Goal: Information Seeking & Learning: Learn about a topic

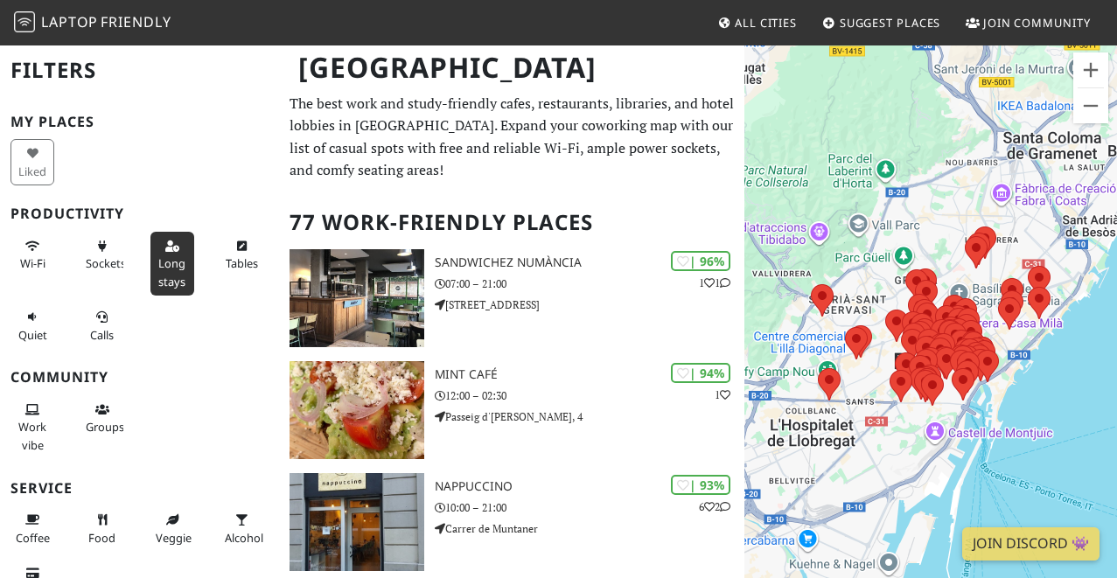
click at [178, 258] on span "Long stays" at bounding box center [171, 271] width 27 height 33
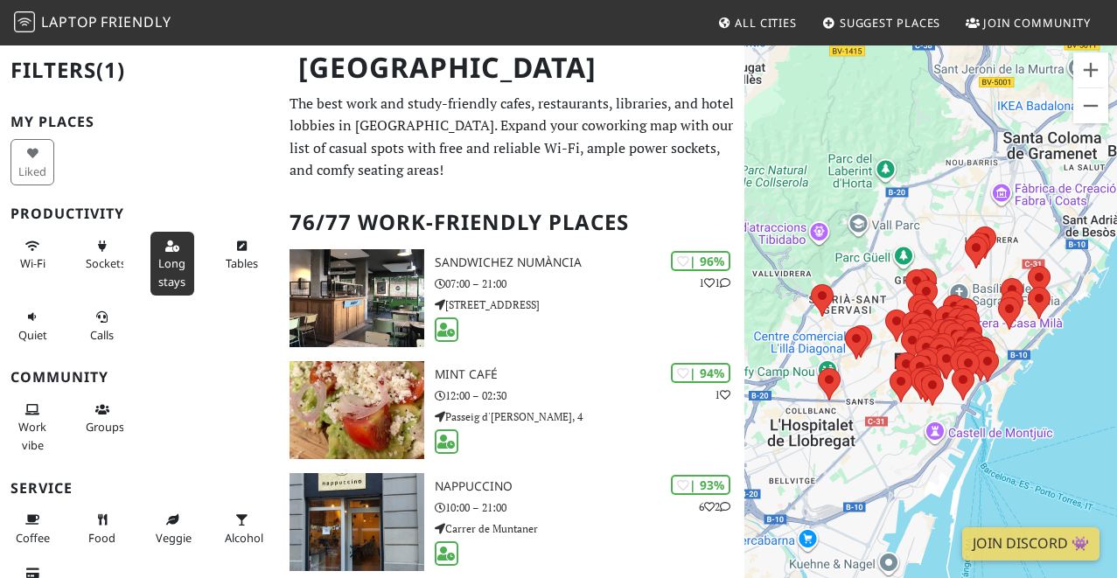
click at [178, 258] on span "Long stays" at bounding box center [171, 271] width 27 height 33
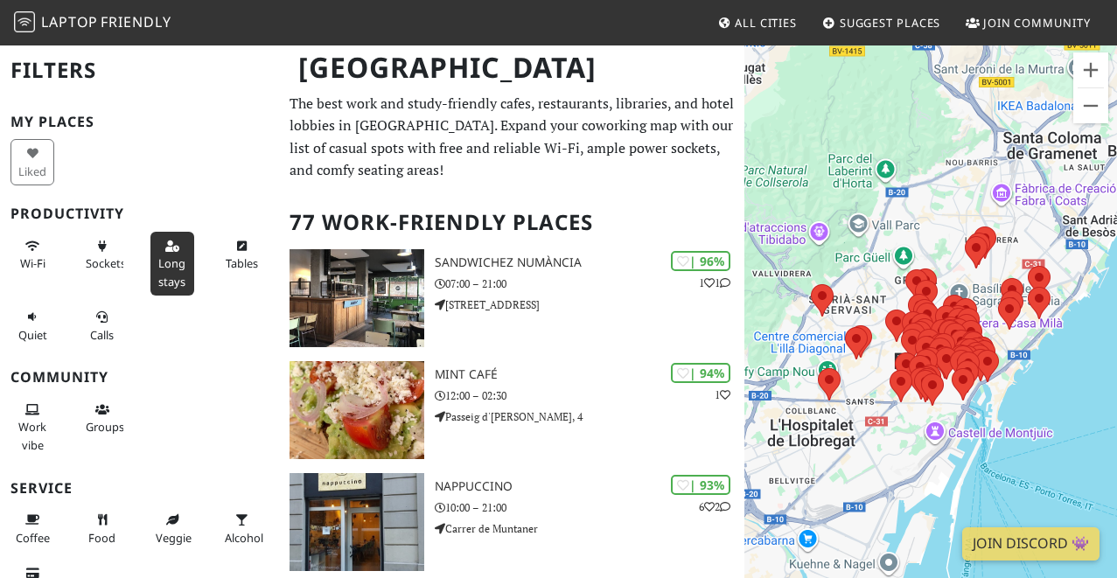
click at [178, 258] on span "Long stays" at bounding box center [171, 271] width 27 height 33
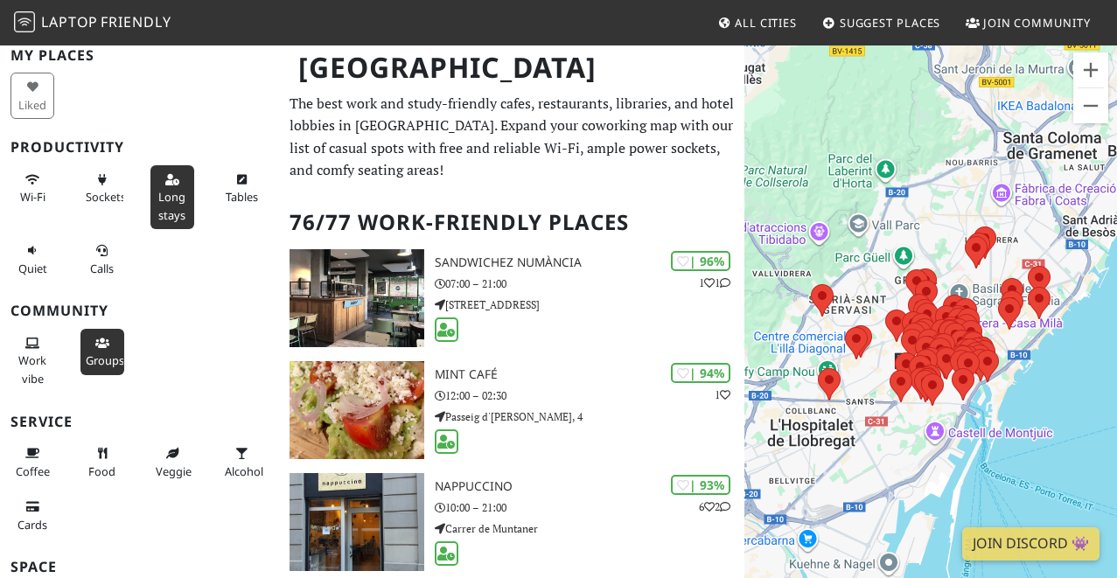
scroll to position [68, 0]
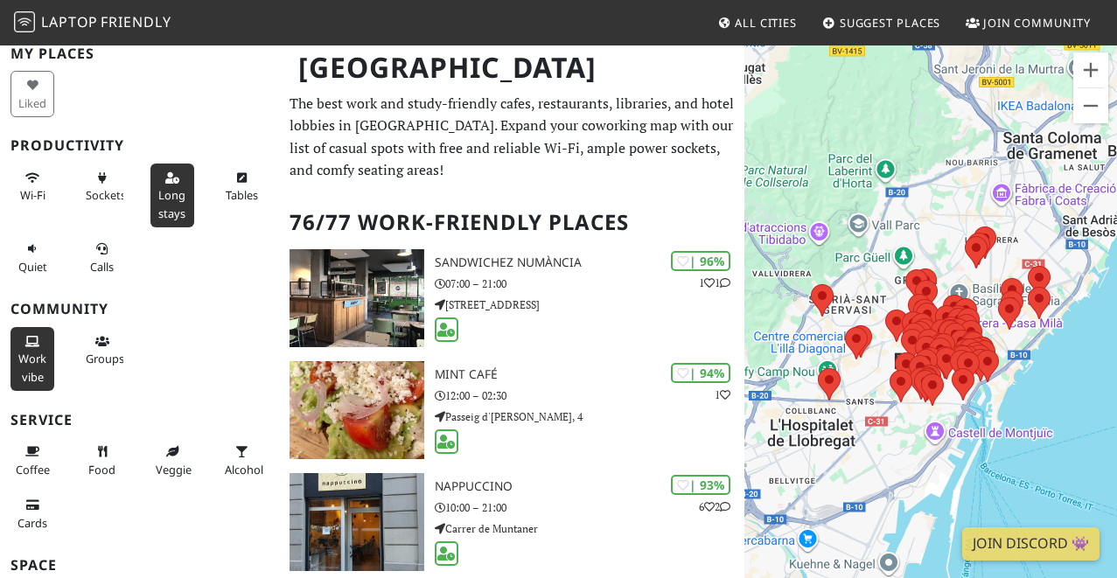
click at [51, 362] on button "Work vibe" at bounding box center [32, 359] width 44 height 64
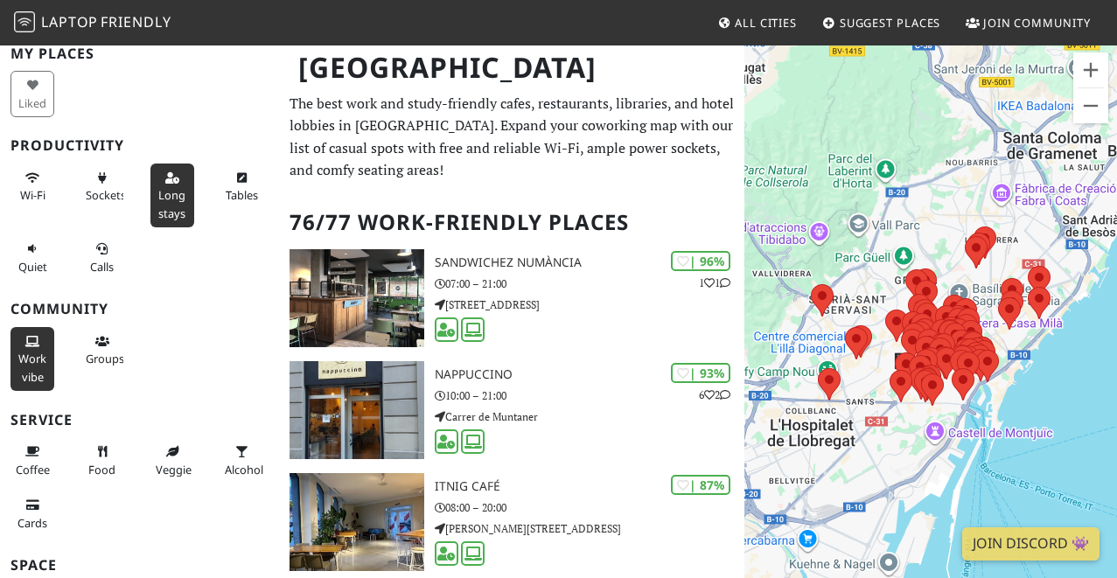
click at [51, 362] on button "Work vibe" at bounding box center [32, 359] width 44 height 64
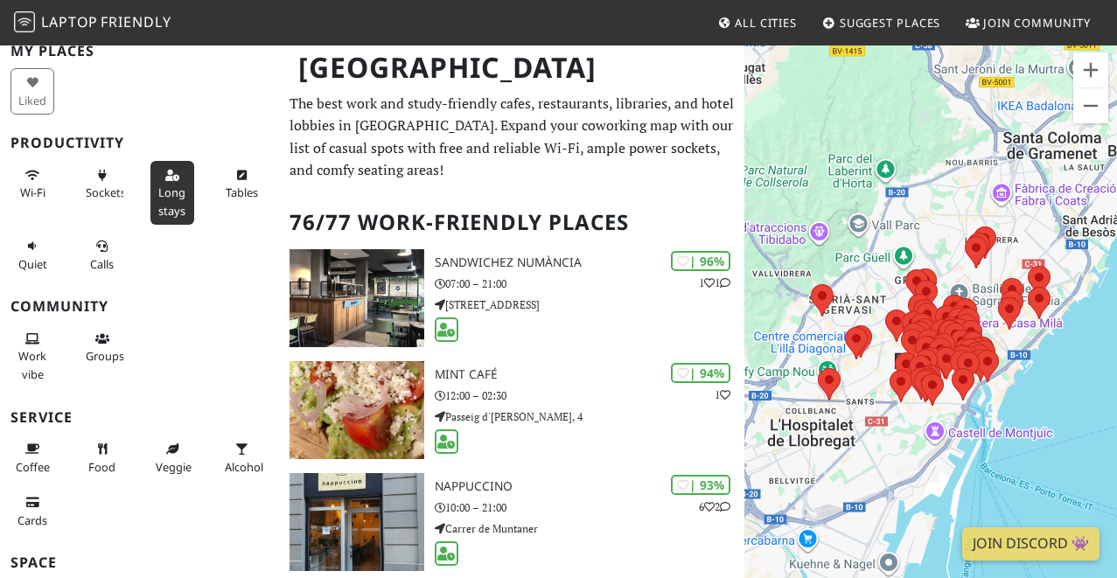
scroll to position [0, 0]
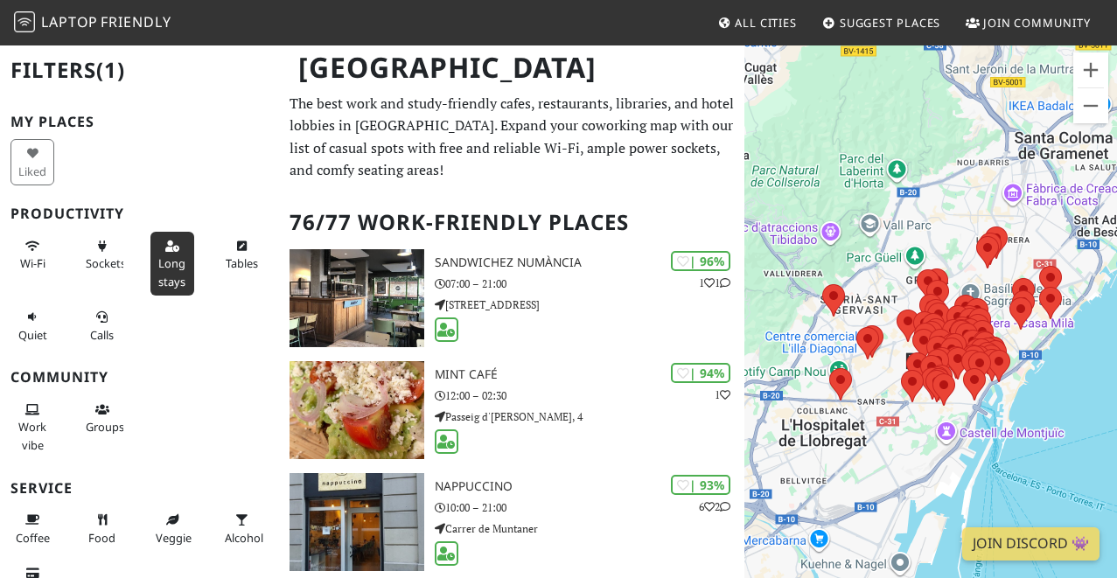
click at [884, 373] on div "To navigate, press the arrow keys." at bounding box center [930, 333] width 373 height 578
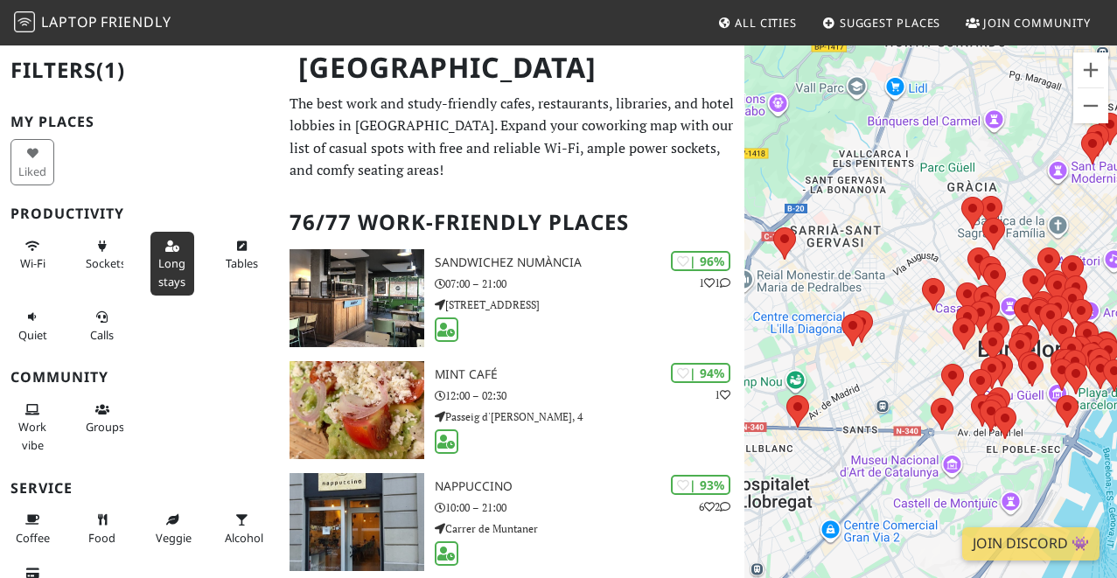
click at [884, 373] on div "To navigate, press the arrow keys." at bounding box center [930, 333] width 373 height 578
click at [922, 363] on div "To navigate, press the arrow keys." at bounding box center [930, 333] width 373 height 578
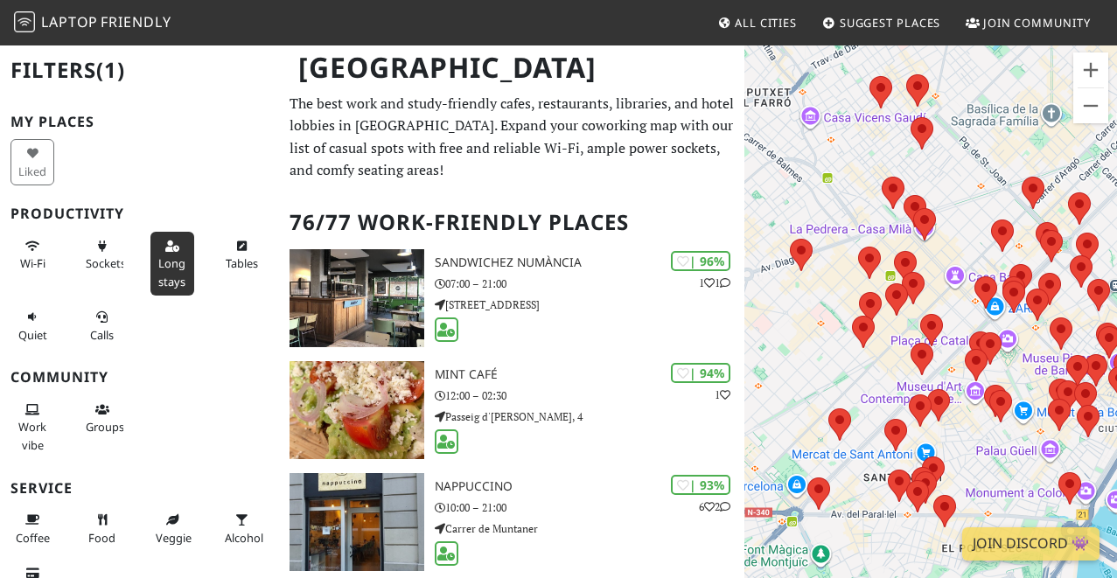
drag, startPoint x: 946, startPoint y: 357, endPoint x: 789, endPoint y: 371, distance: 157.2
click at [789, 371] on div "To navigate, press the arrow keys." at bounding box center [930, 333] width 373 height 578
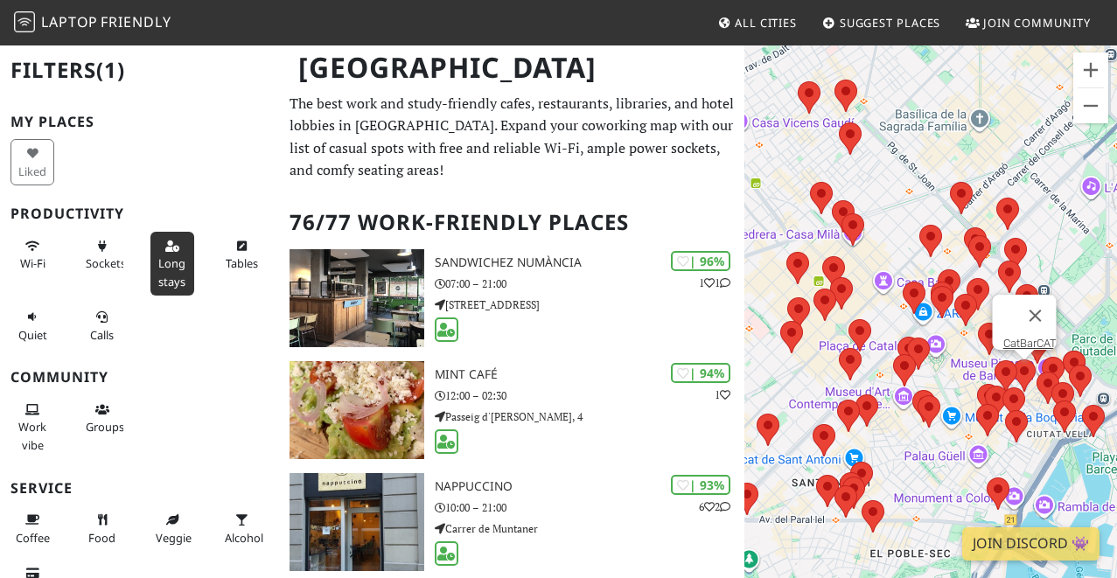
click at [1013, 360] on area at bounding box center [1013, 360] width 0 height 0
click at [1016, 337] on link "CatBarCAT" at bounding box center [1029, 343] width 53 height 13
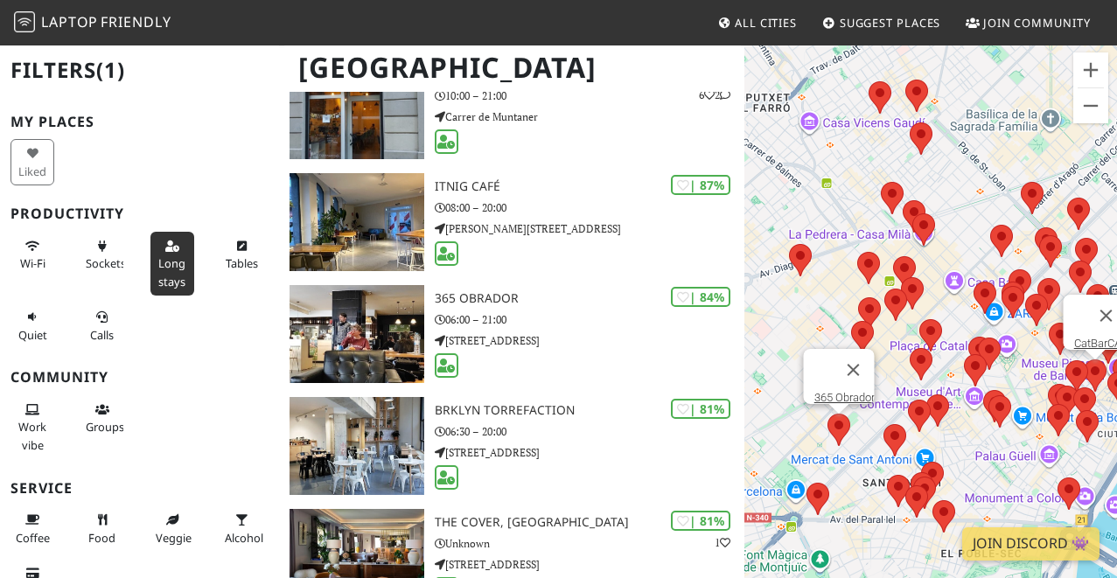
scroll to position [415, 0]
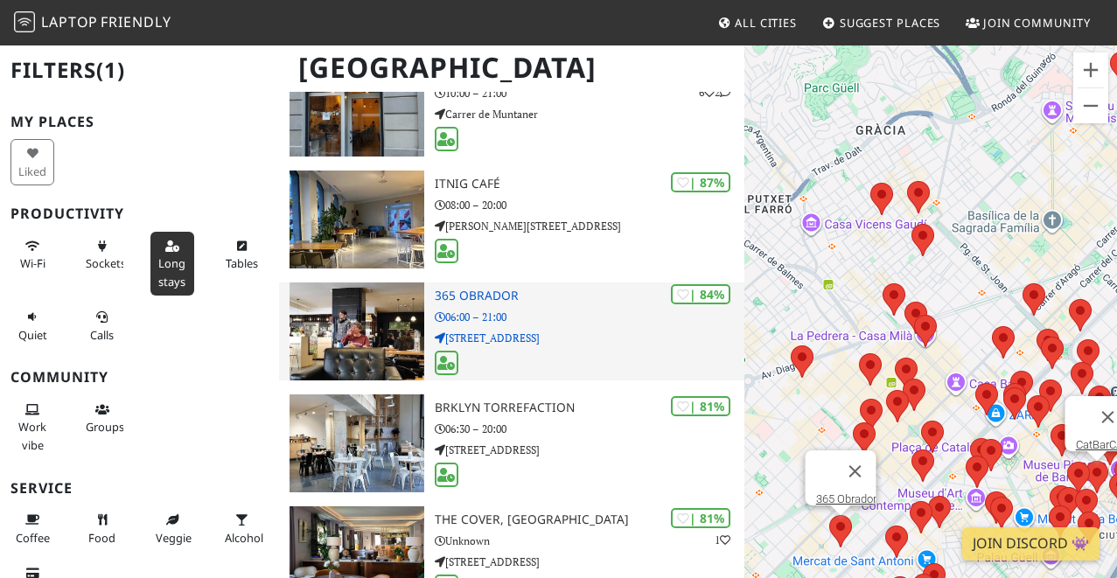
click at [379, 352] on img at bounding box center [357, 332] width 134 height 98
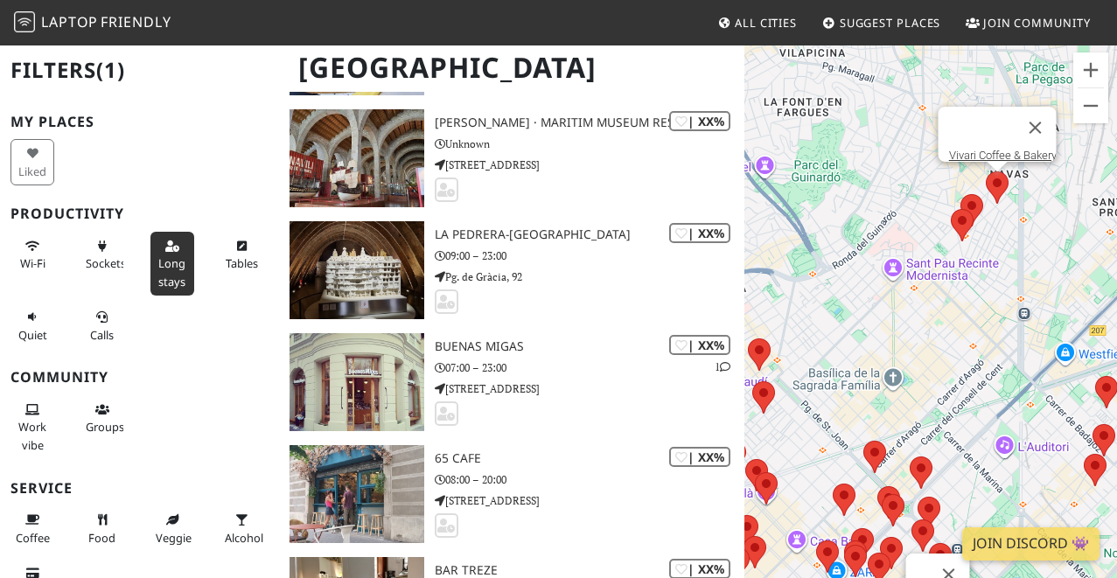
scroll to position [4644, 0]
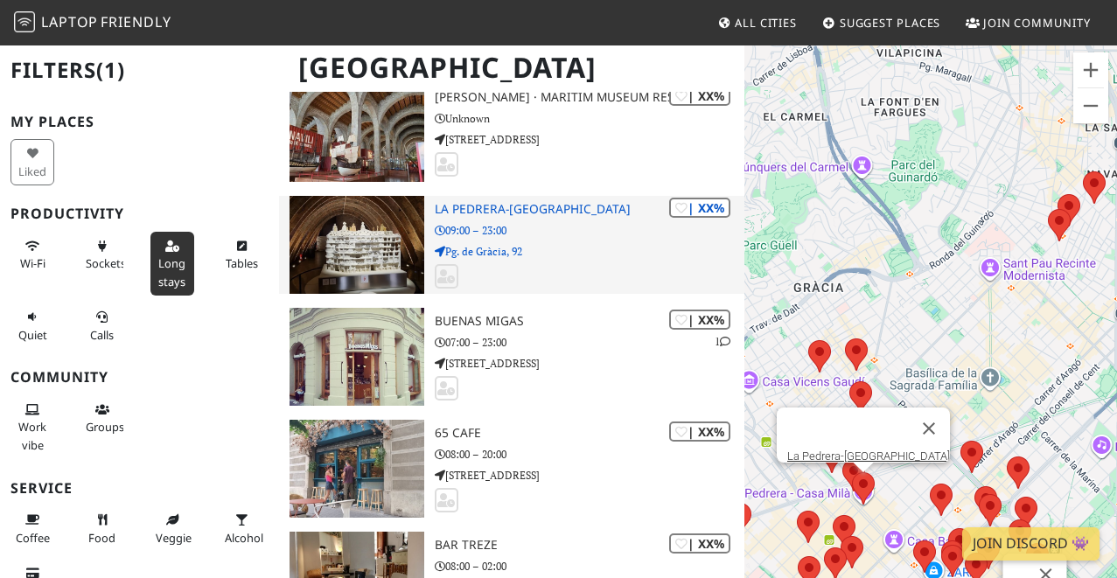
click at [386, 223] on img at bounding box center [357, 245] width 134 height 98
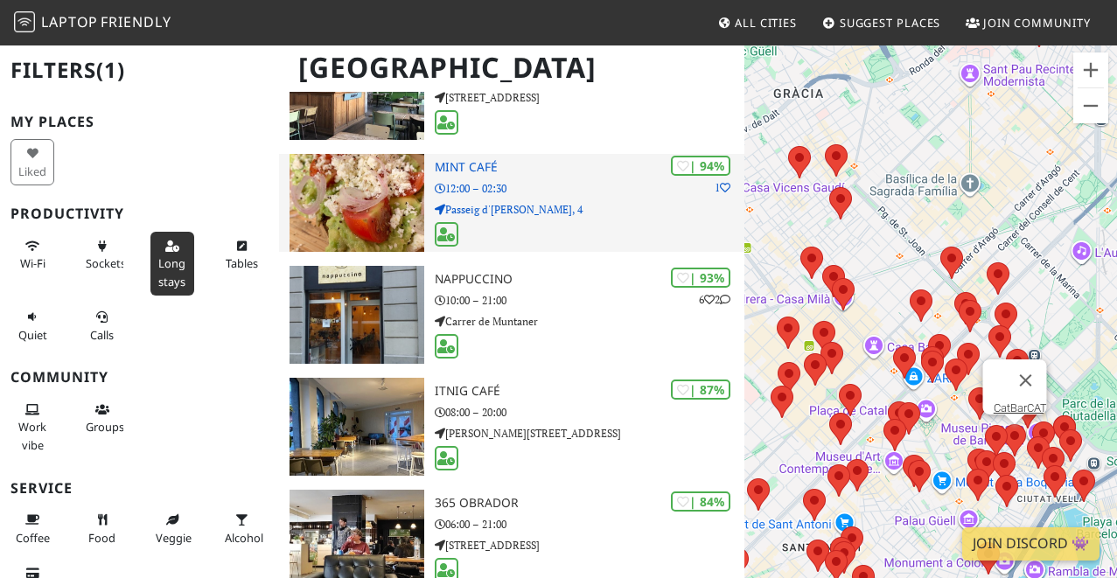
scroll to position [208, 0]
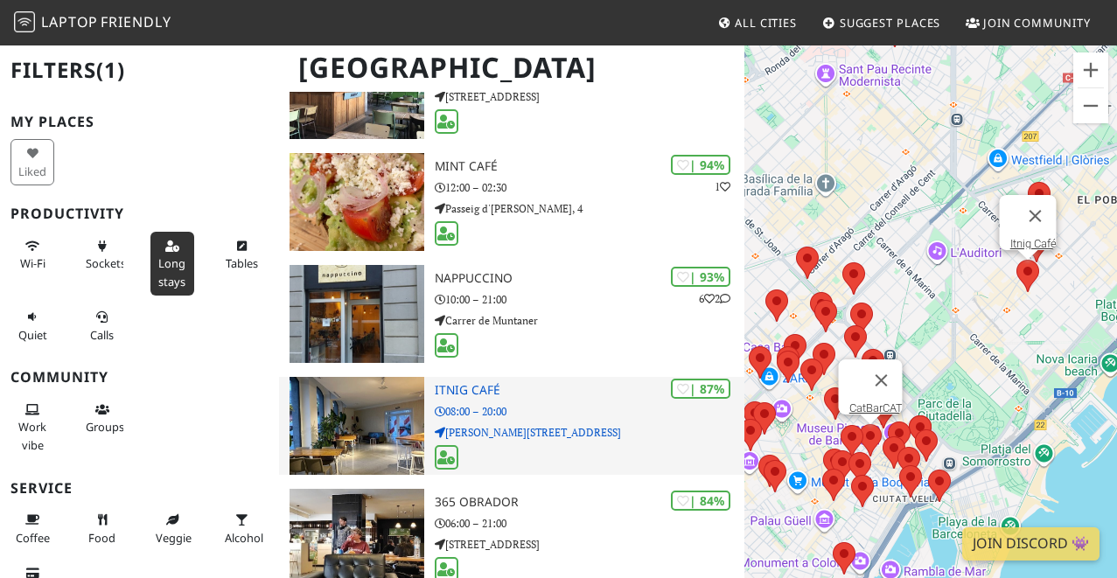
click at [549, 397] on div "| 87% Itnig Café 08:00 – 20:00 C. de Pujades, 100" at bounding box center [590, 426] width 311 height 98
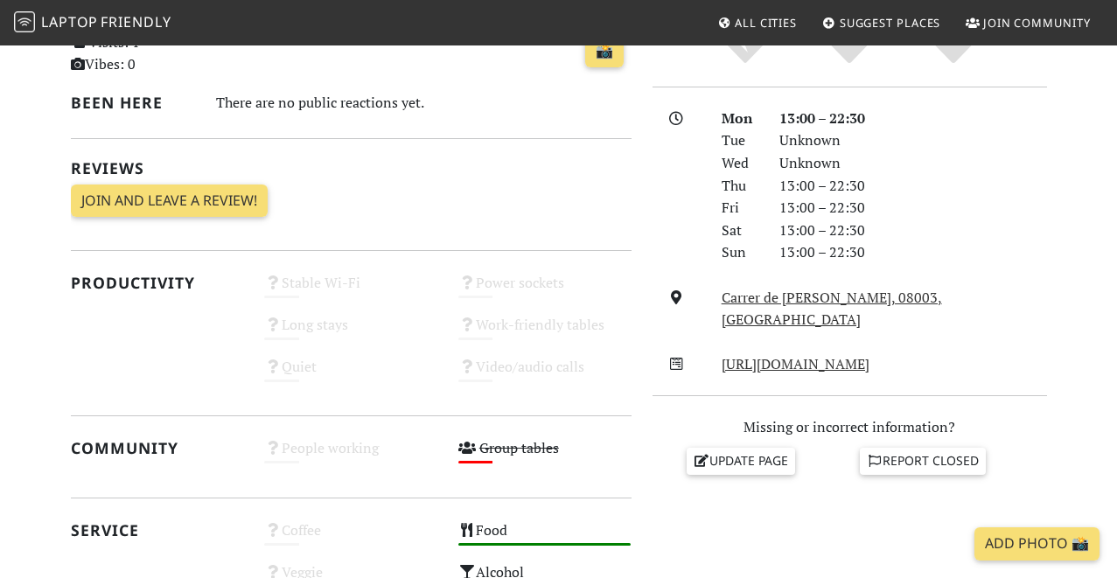
scroll to position [438, 0]
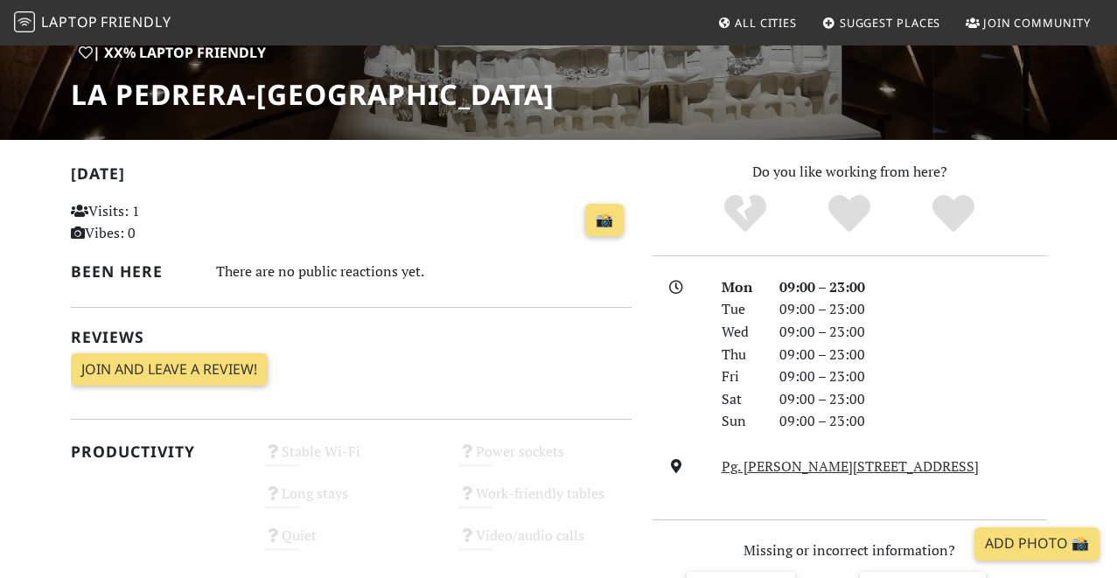
scroll to position [269, 0]
